Goal: Task Accomplishment & Management: Complete application form

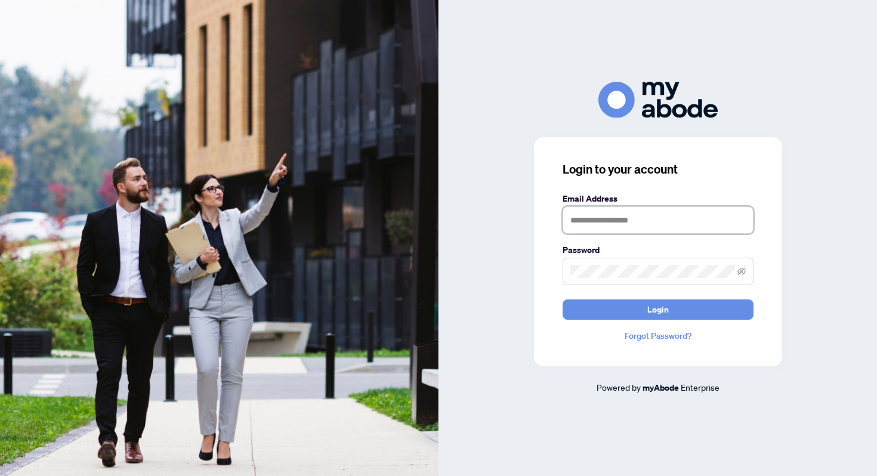
click at [603, 226] on input "text" at bounding box center [657, 219] width 191 height 27
type input "**********"
click at [562, 299] on button "Login" at bounding box center [657, 309] width 191 height 20
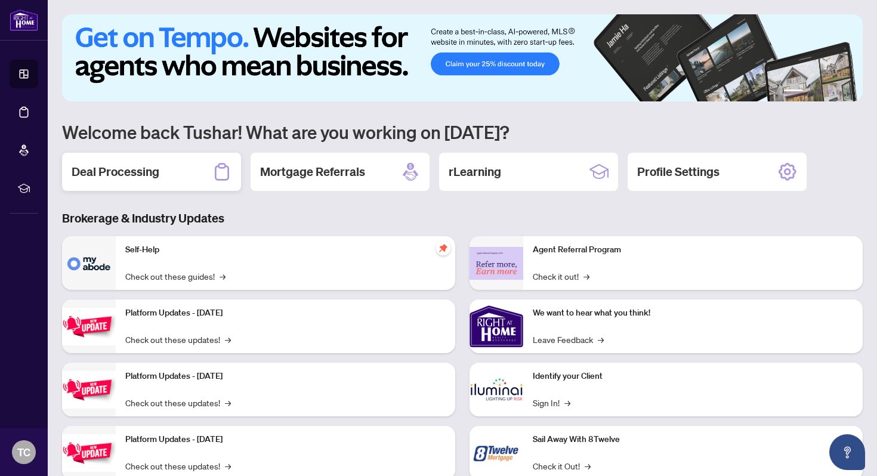
click at [160, 175] on div "Deal Processing" at bounding box center [151, 172] width 179 height 38
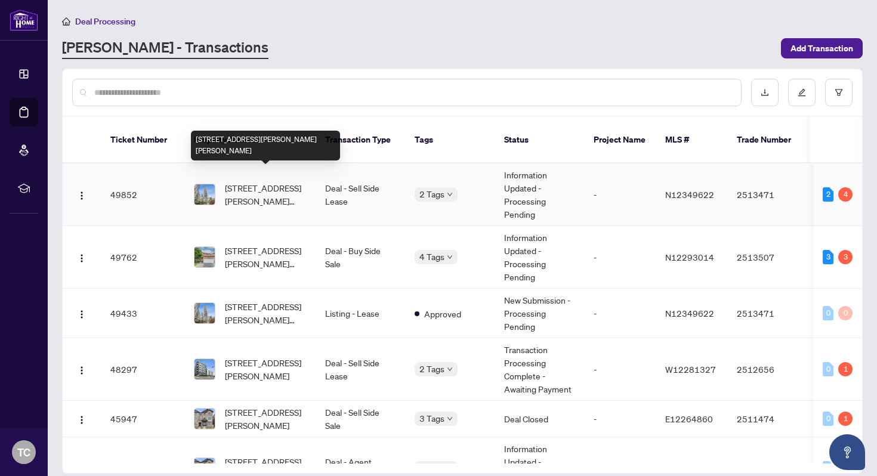
click at [290, 188] on span "[STREET_ADDRESS][PERSON_NAME][PERSON_NAME]" at bounding box center [265, 194] width 81 height 26
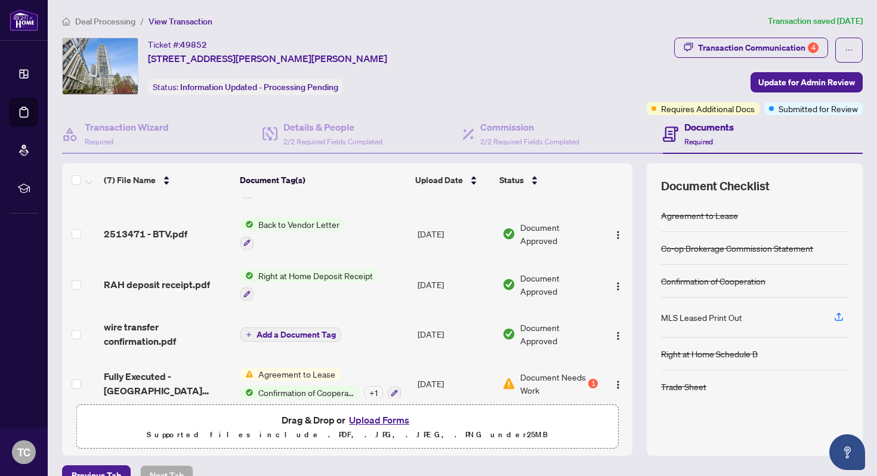
scroll to position [138, 0]
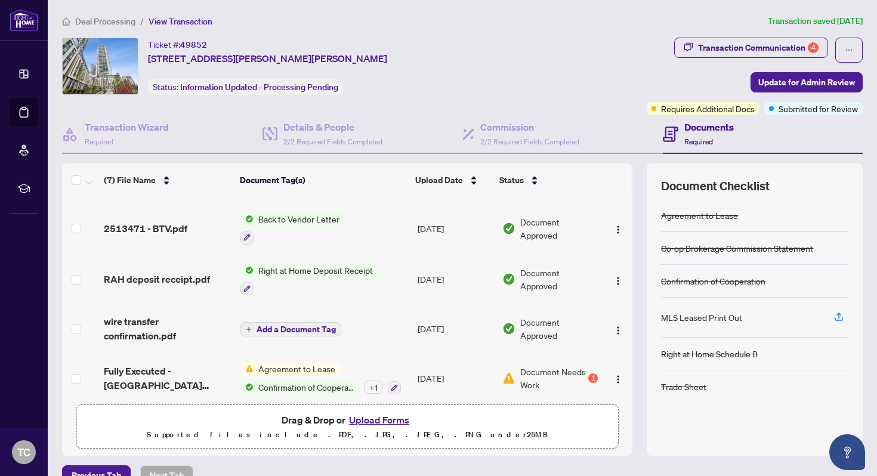
click at [188, 221] on div "2513471 - BTV.pdf" at bounding box center [167, 228] width 127 height 14
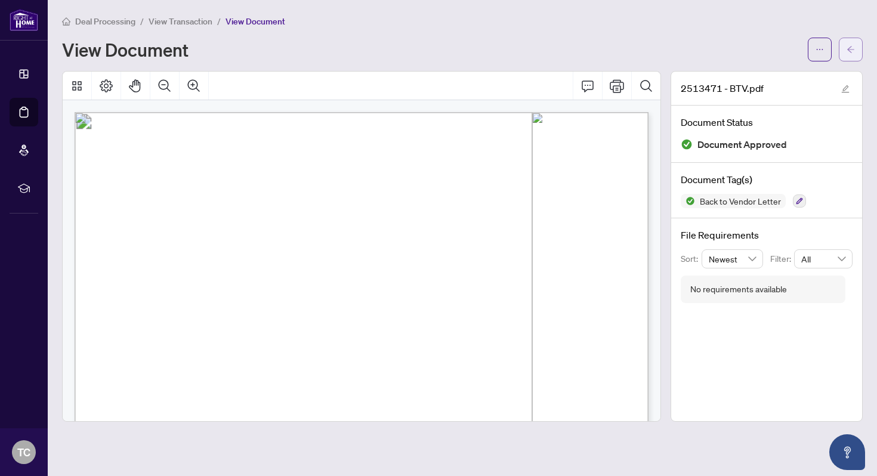
click at [855, 51] on button "button" at bounding box center [850, 50] width 24 height 24
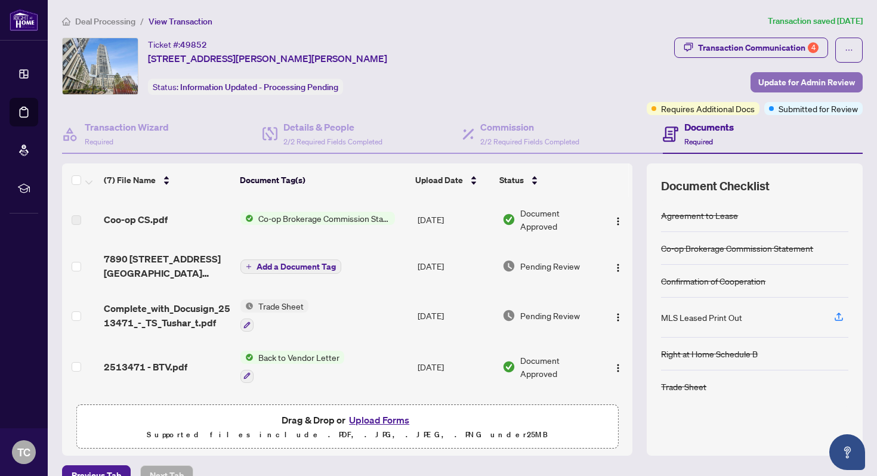
click at [799, 83] on span "Update for Admin Review" at bounding box center [806, 82] width 97 height 19
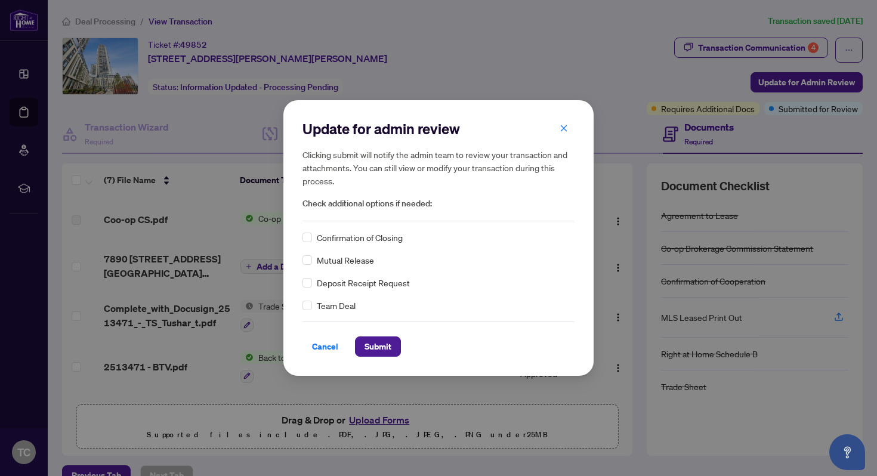
click at [314, 237] on div "Confirmation of Closing" at bounding box center [438, 237] width 272 height 13
click at [367, 342] on span "Submit" at bounding box center [377, 346] width 27 height 19
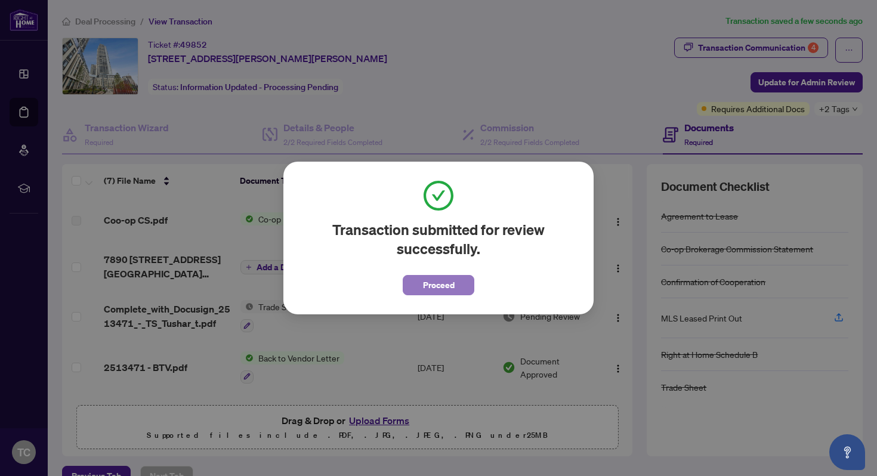
click at [420, 281] on button "Proceed" at bounding box center [438, 285] width 72 height 20
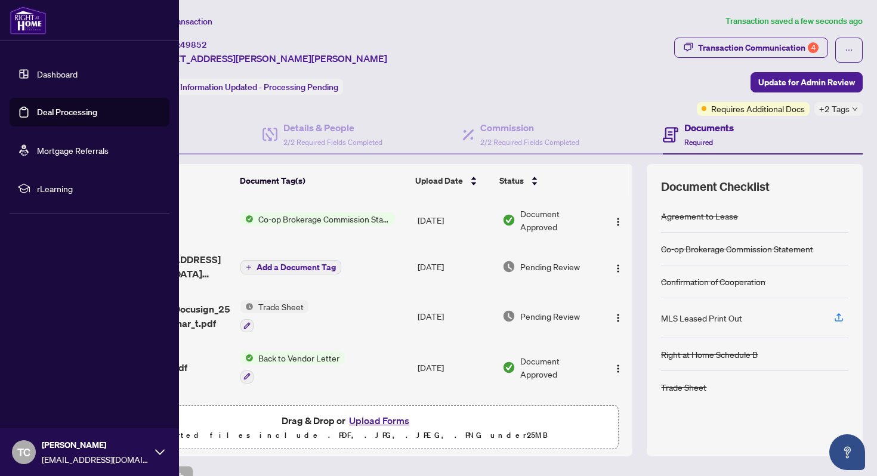
click at [55, 73] on link "Dashboard" at bounding box center [57, 74] width 41 height 11
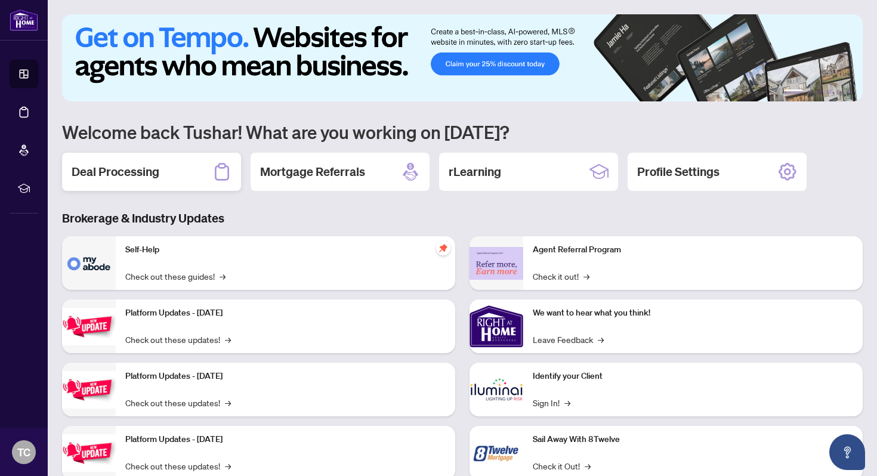
click at [164, 180] on div "Deal Processing" at bounding box center [151, 172] width 179 height 38
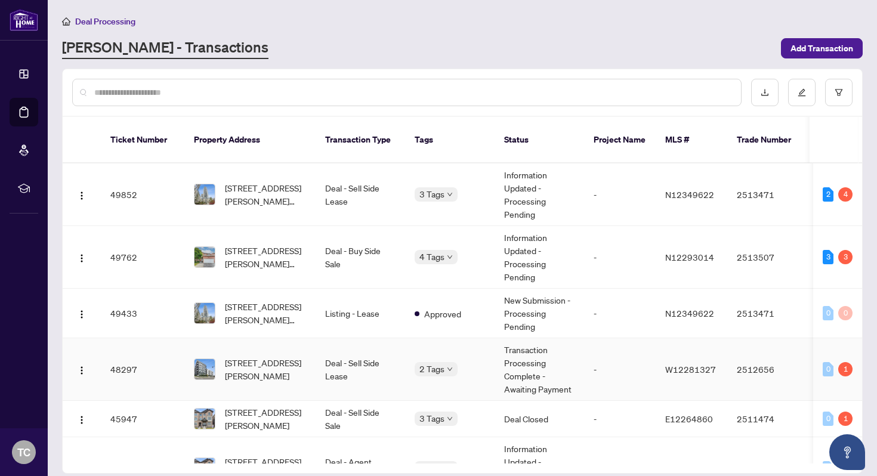
click at [310, 344] on td "[STREET_ADDRESS][PERSON_NAME]" at bounding box center [249, 369] width 131 height 63
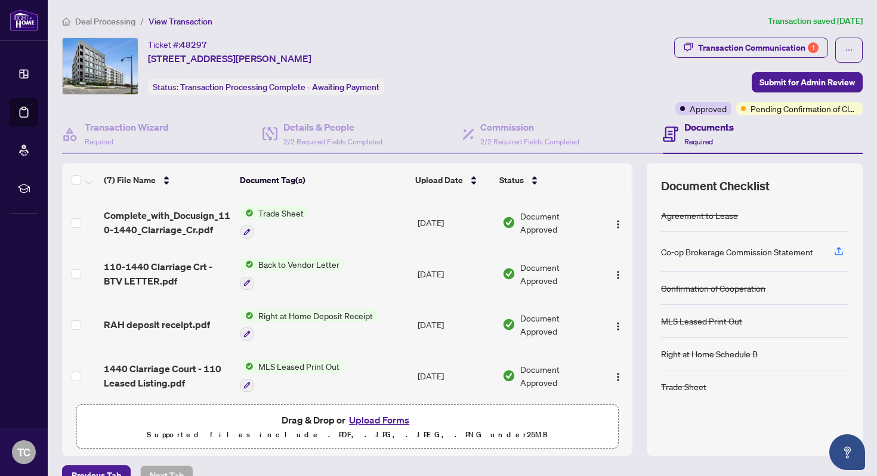
click at [345, 273] on td "Back to Vendor Letter" at bounding box center [324, 273] width 177 height 51
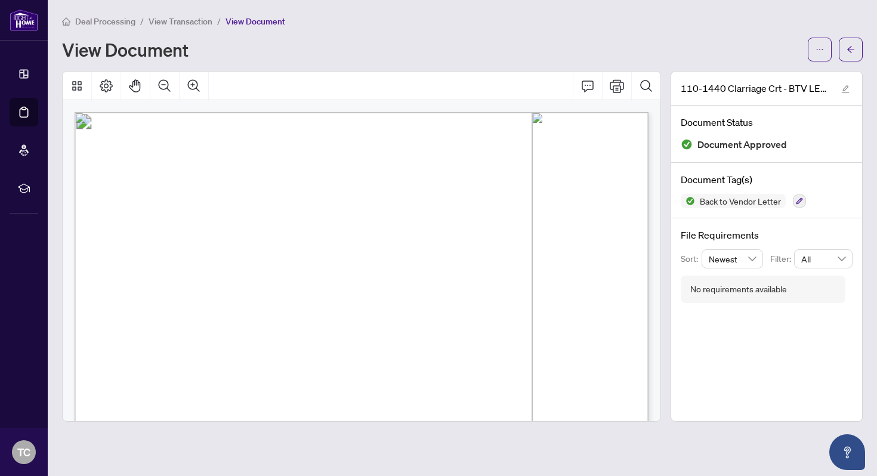
scroll to position [92, 0]
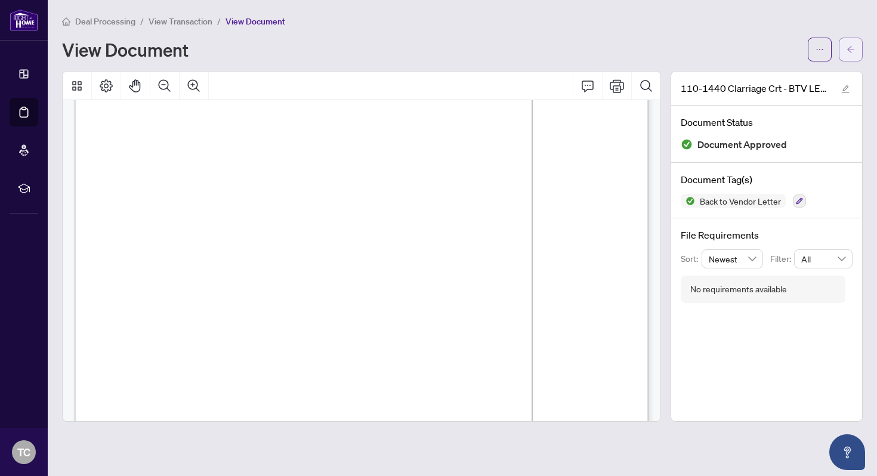
click at [843, 46] on button "button" at bounding box center [850, 50] width 24 height 24
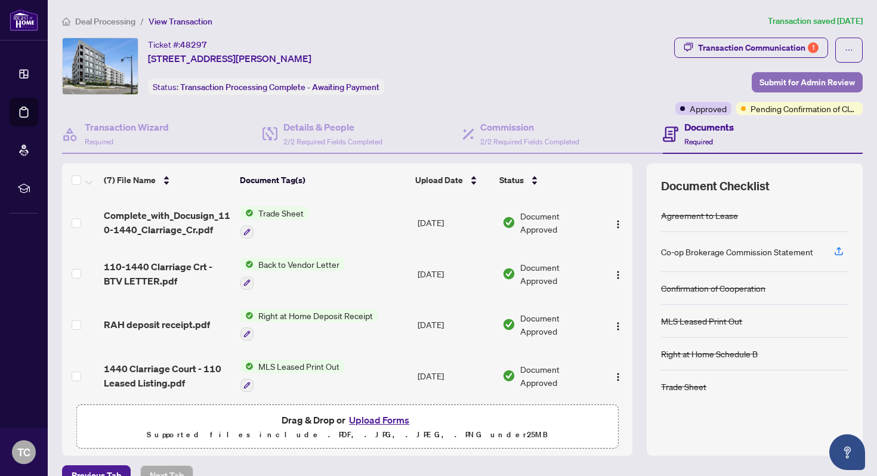
click at [797, 81] on span "Submit for Admin Review" at bounding box center [806, 82] width 95 height 19
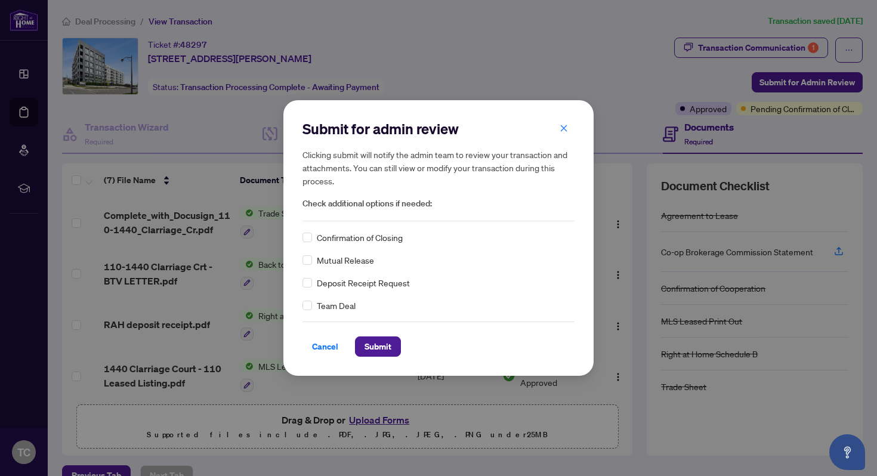
click at [313, 240] on div "Confirmation of Closing" at bounding box center [438, 237] width 272 height 13
click at [374, 344] on span "Submit" at bounding box center [377, 346] width 27 height 19
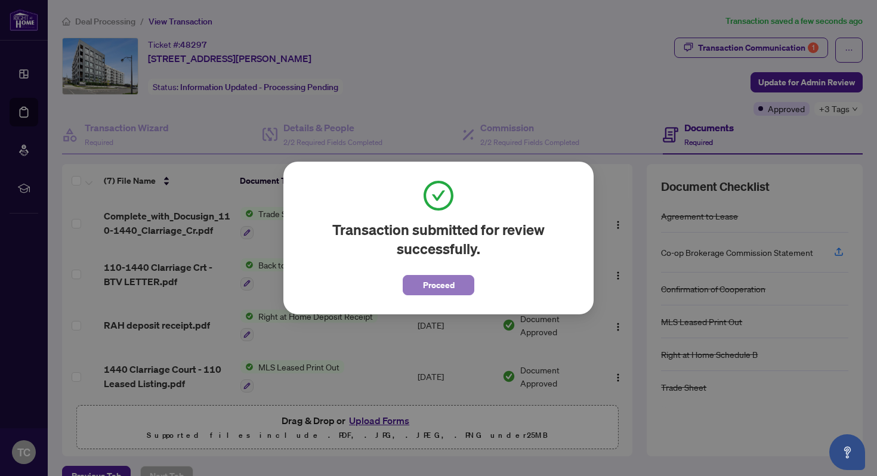
click at [417, 290] on button "Proceed" at bounding box center [438, 285] width 72 height 20
